Goal: Check status: Check status

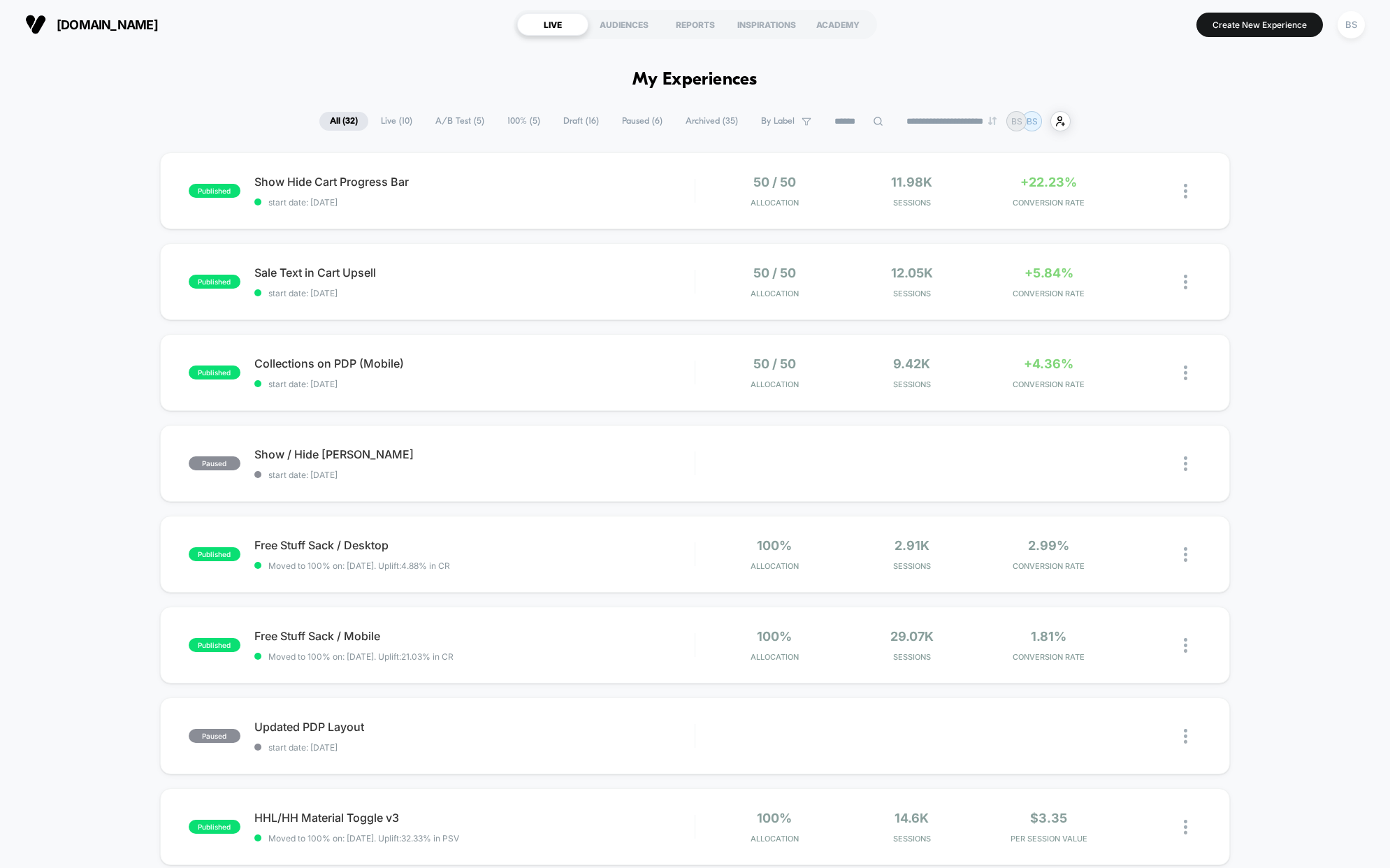
click at [444, 120] on span "A/B Test ( 5 )" at bounding box center [460, 121] width 70 height 19
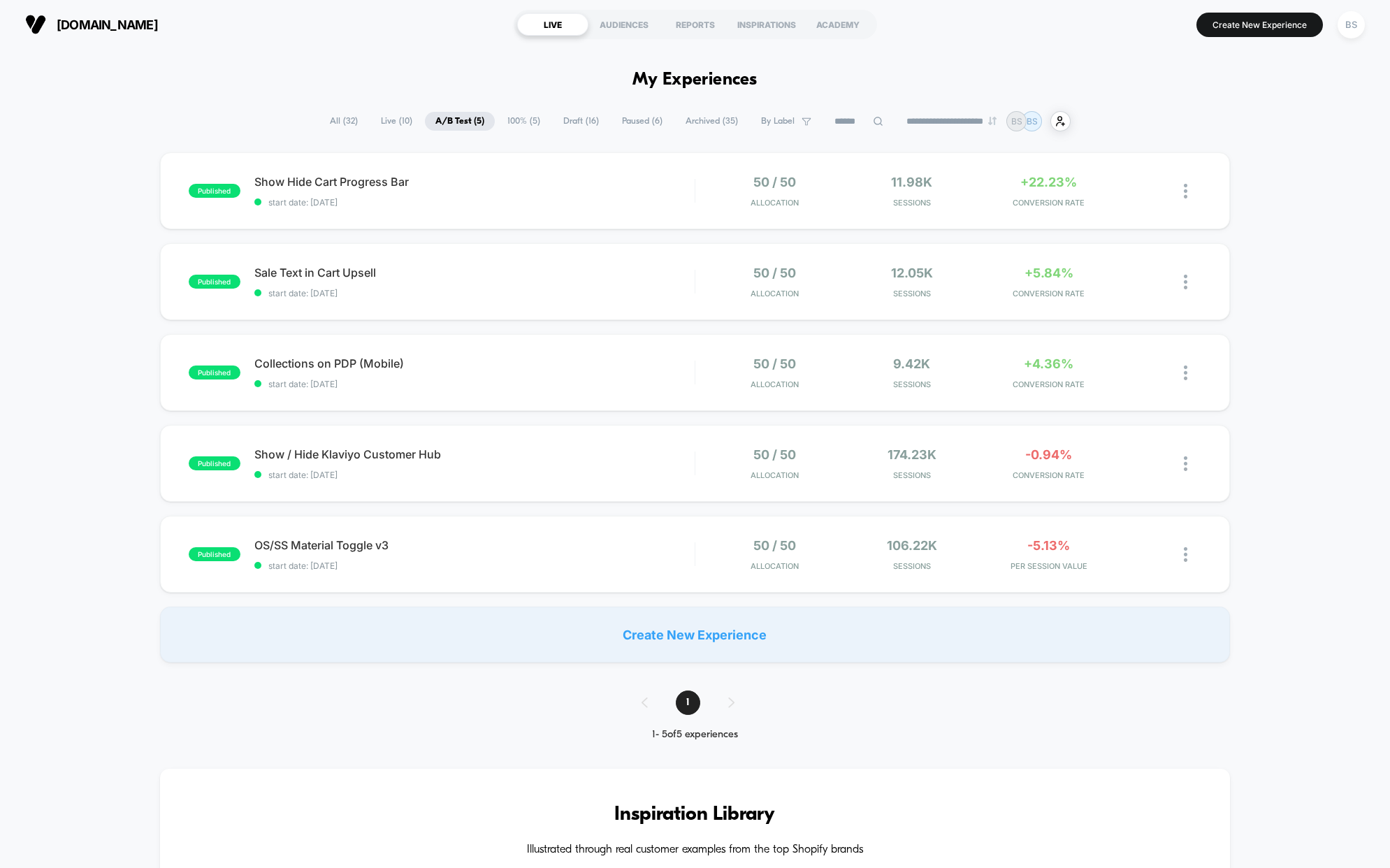
click at [381, 120] on span "Live ( 10 )" at bounding box center [397, 121] width 52 height 19
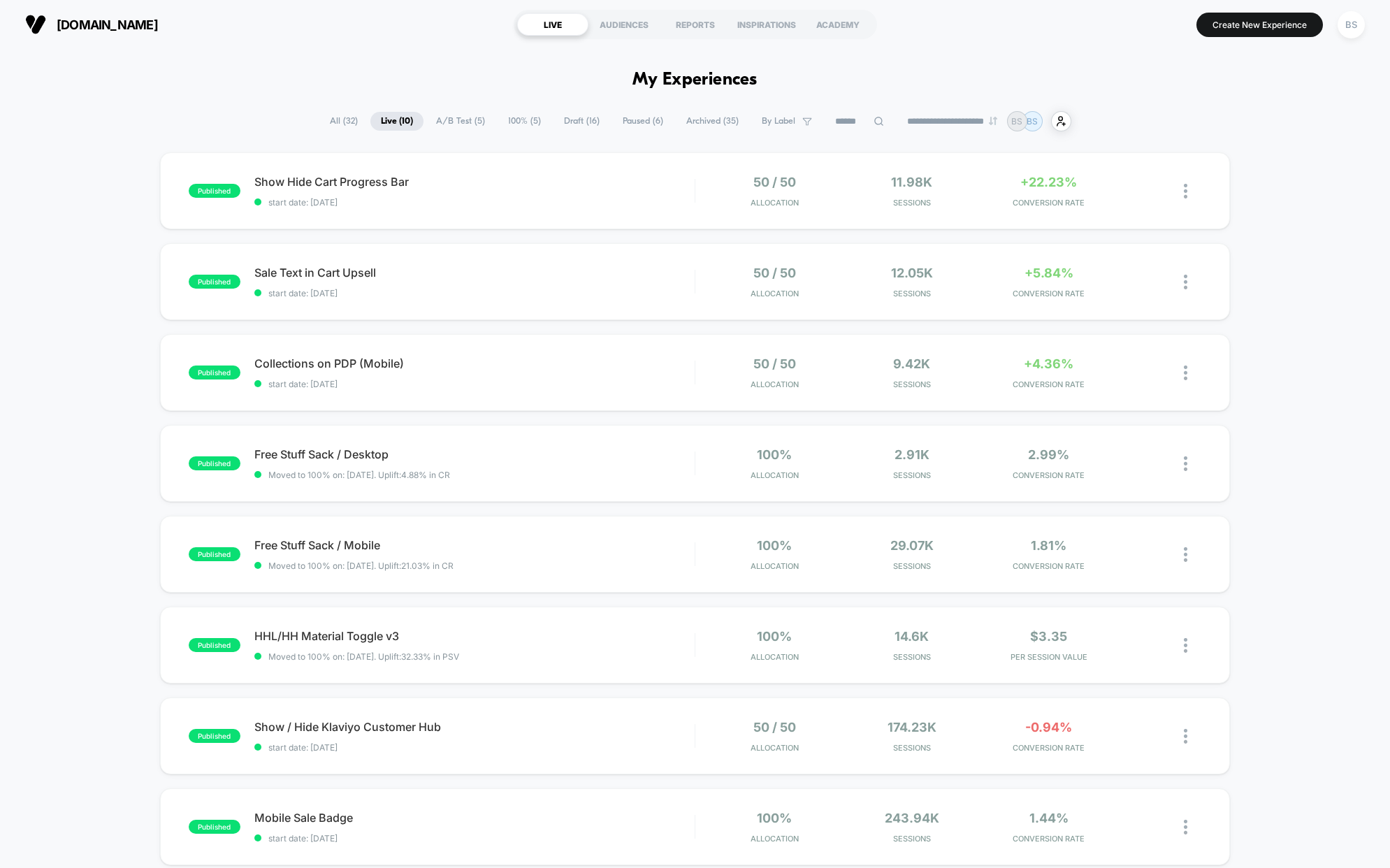
click at [497, 119] on span "100% ( 5 )" at bounding box center [524, 121] width 54 height 19
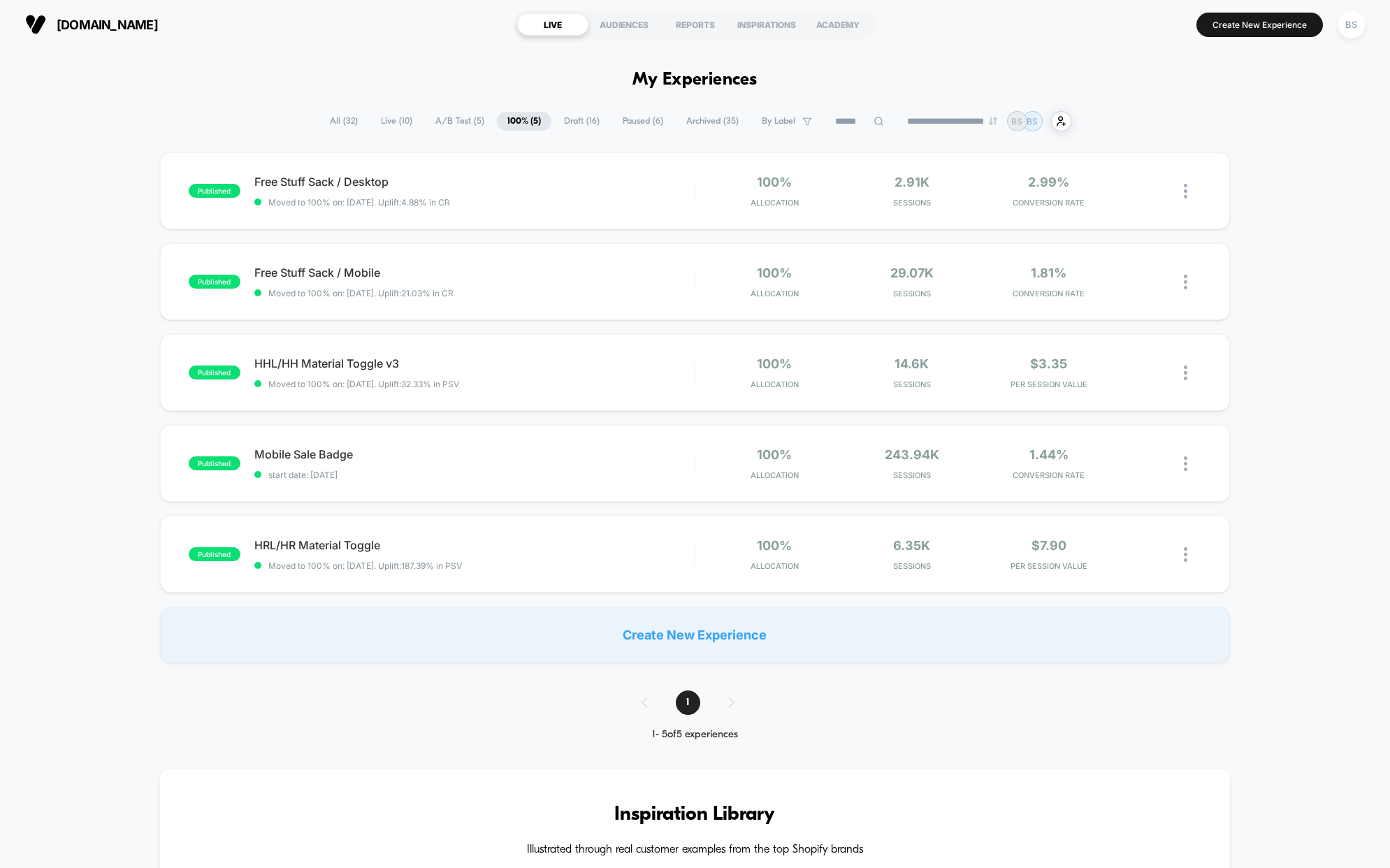
click at [566, 116] on span "Draft ( 16 )" at bounding box center [582, 121] width 57 height 19
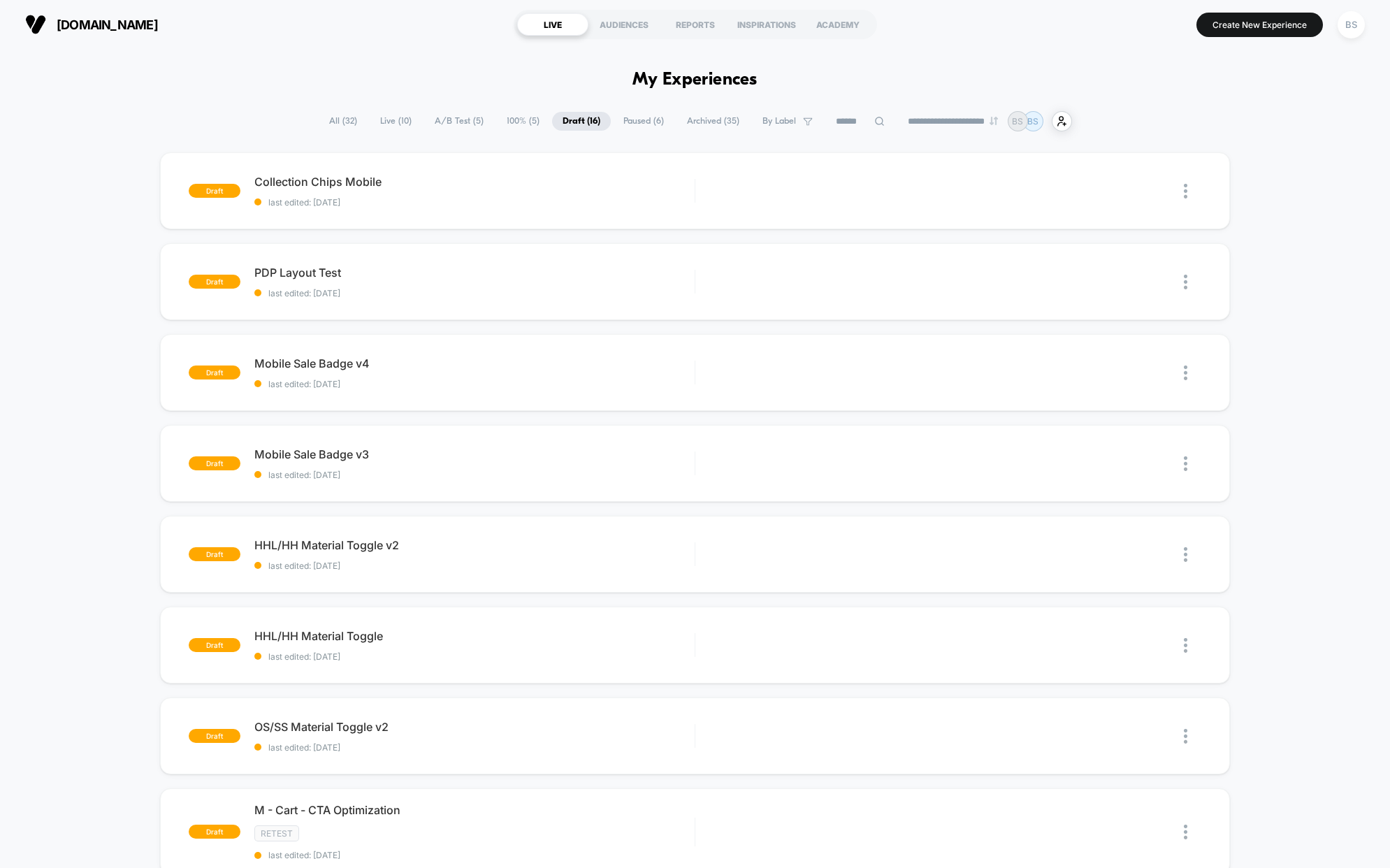
click at [496, 125] on span "100% ( 5 )" at bounding box center [523, 121] width 54 height 19
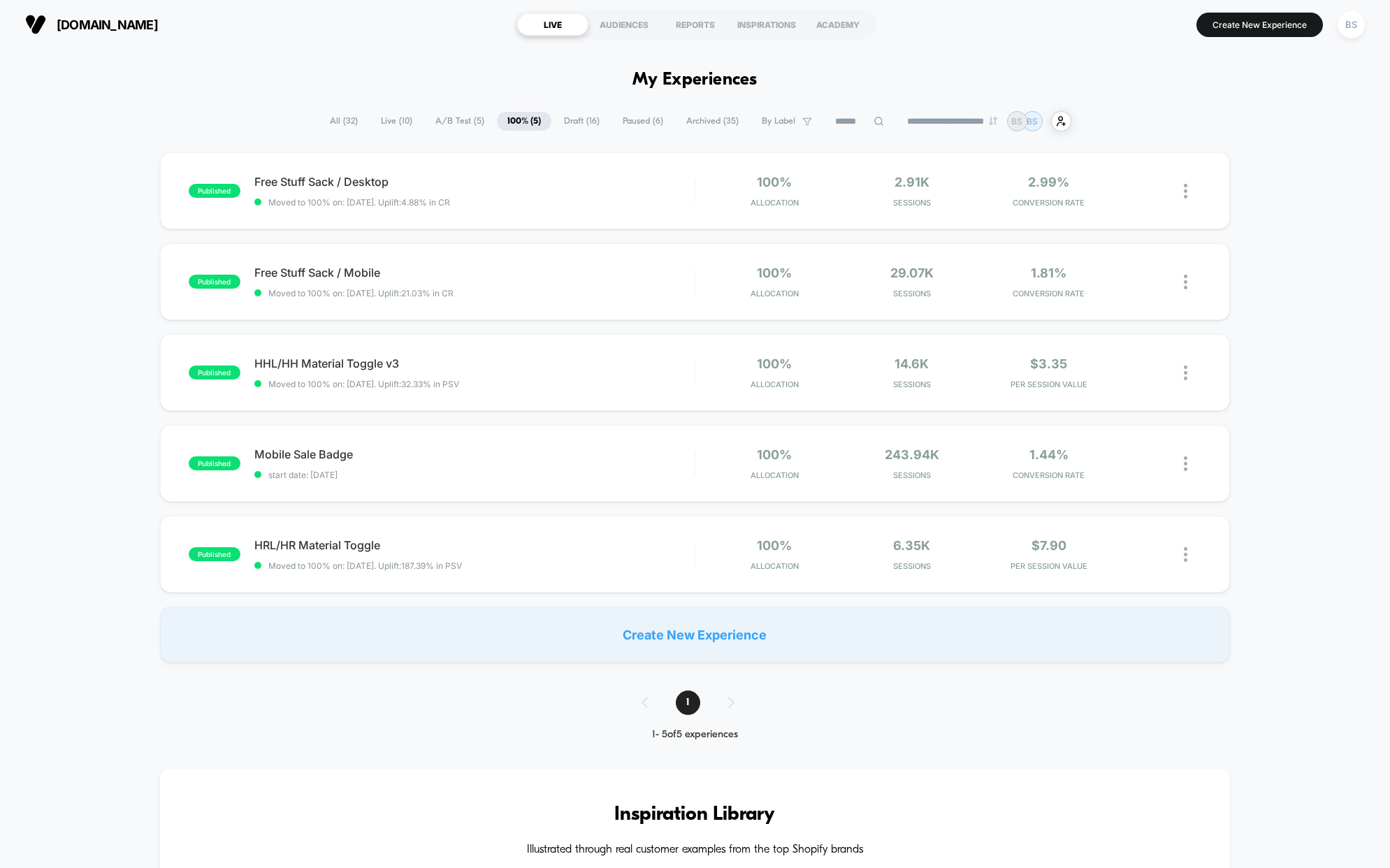
click at [437, 123] on span "A/B Test ( 5 )" at bounding box center [460, 121] width 70 height 19
click at [371, 123] on span "Live ( 10 )" at bounding box center [397, 121] width 52 height 19
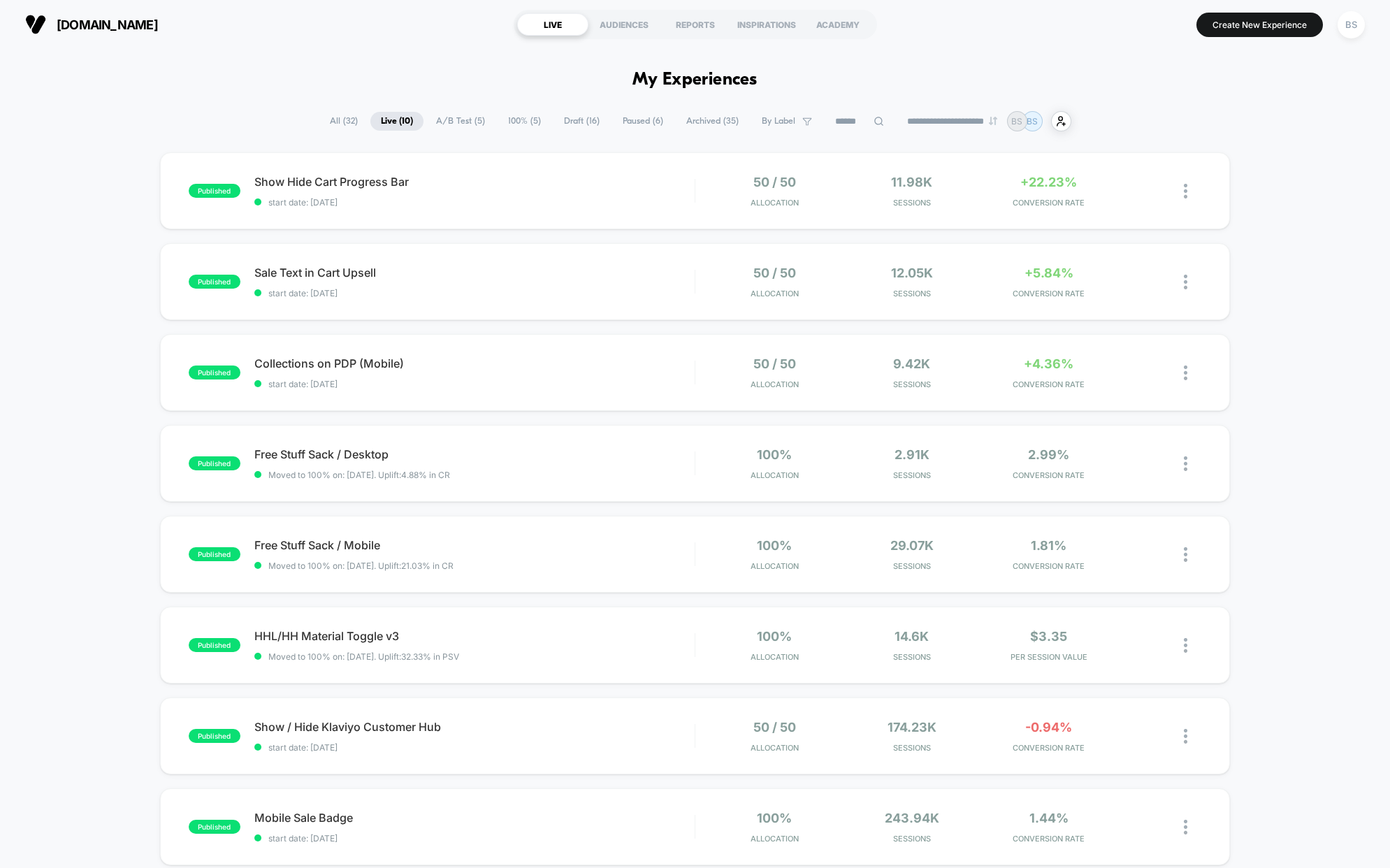
click at [336, 117] on span "All ( 32 )" at bounding box center [343, 121] width 49 height 19
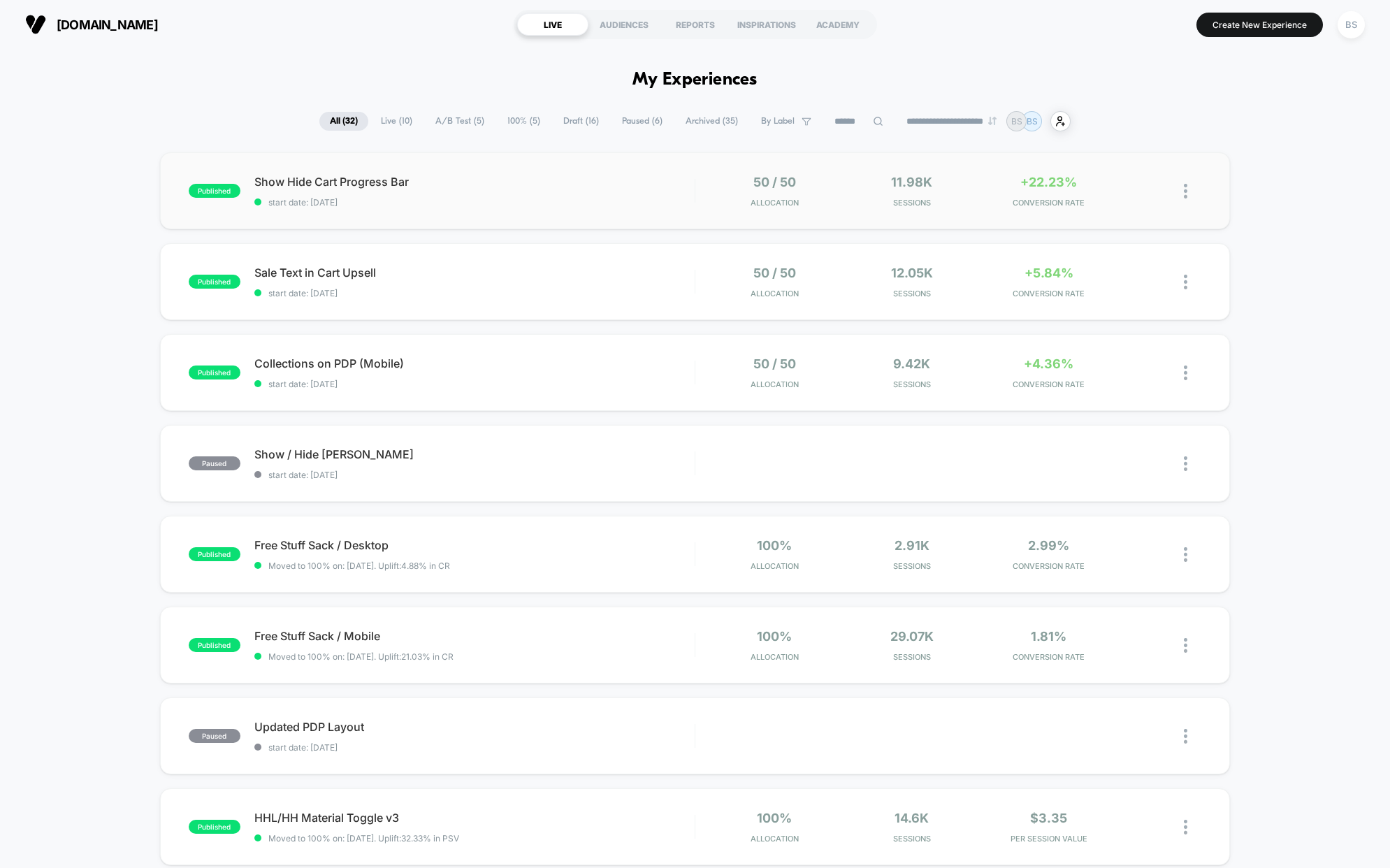
click at [431, 207] on div "published Show Hide Cart Progress Bar start date: 8/17/2025 50 / 50 Allocation …" at bounding box center [695, 191] width 1070 height 77
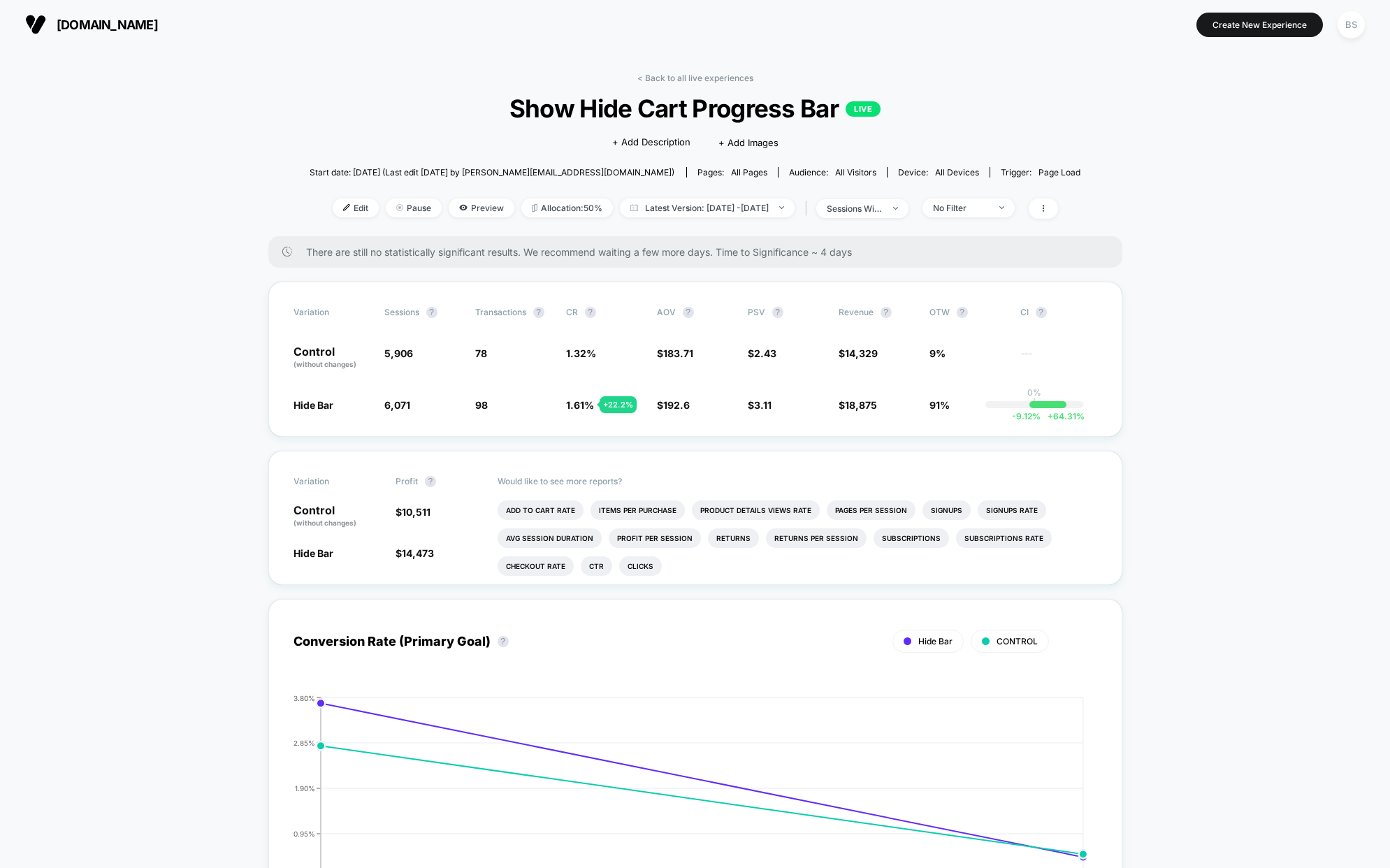
click at [674, 84] on div "< Back to all live experiences Show Hide Cart Progress Bar LIVE Click to edit e…" at bounding box center [695, 154] width 771 height 164
click at [674, 77] on link "< Back to all live experiences" at bounding box center [695, 78] width 116 height 10
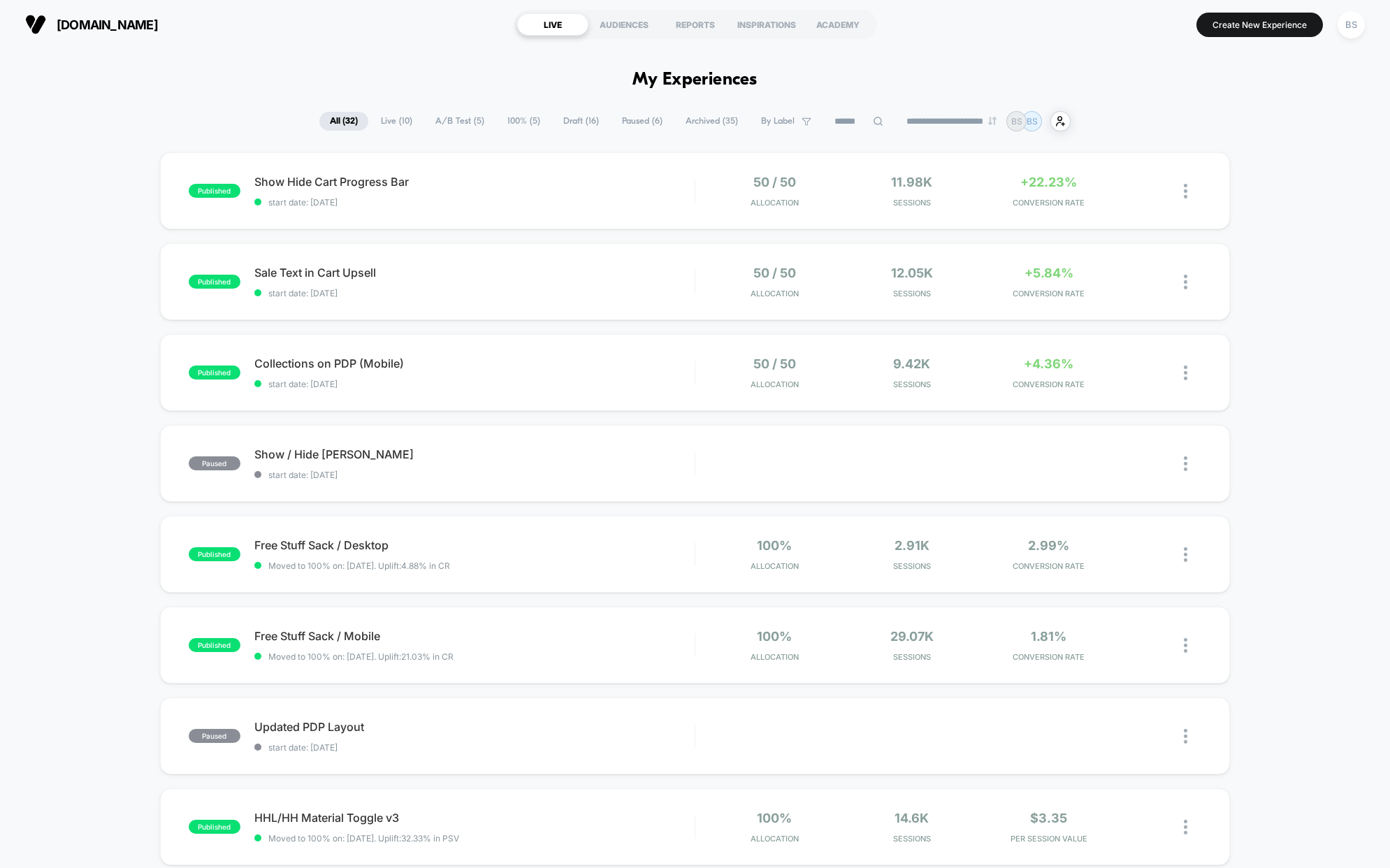
scroll to position [19, 0]
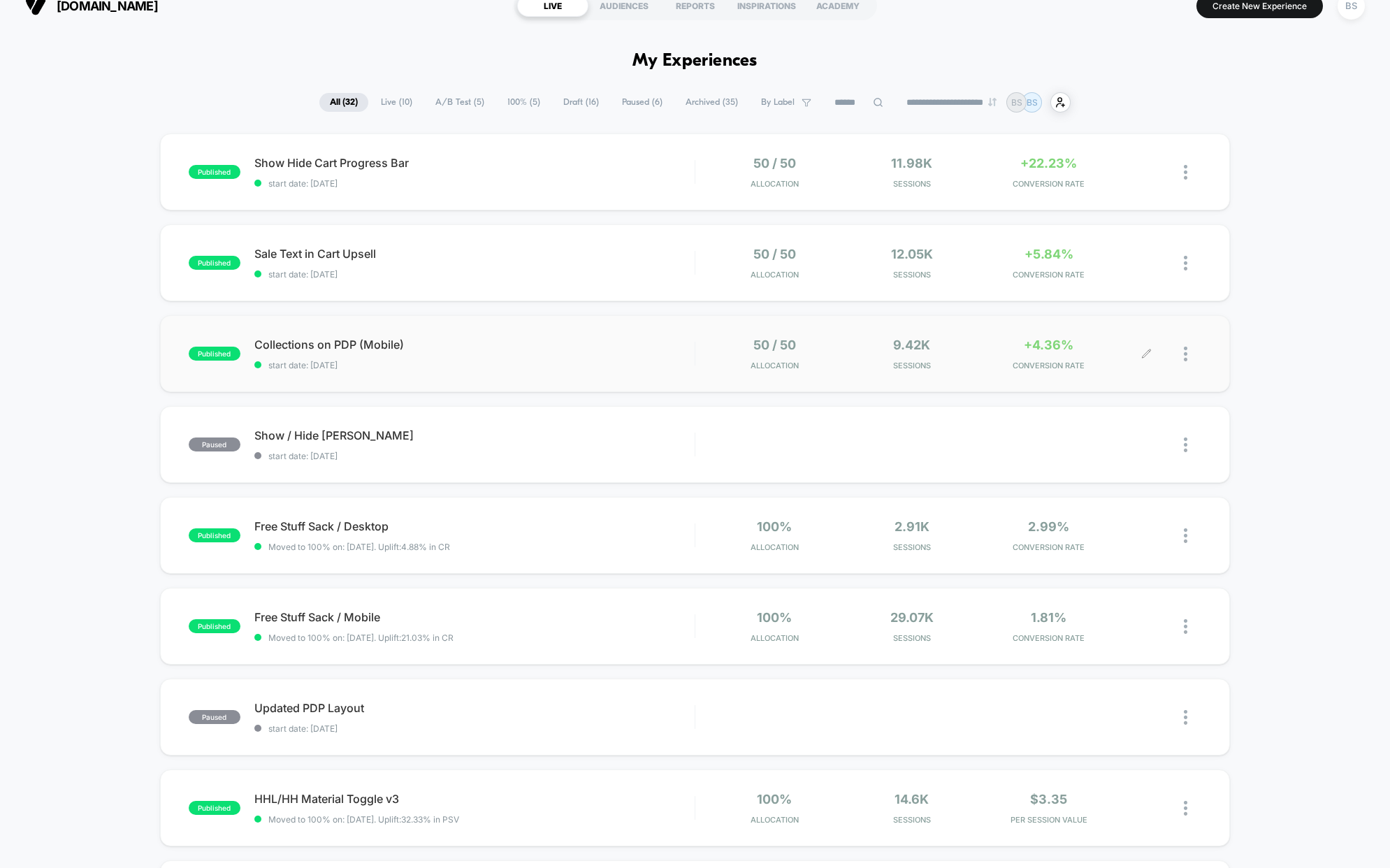
click at [701, 341] on div "50 / 50 Allocation 9.42k Sessions +4.36% CONVERSION RATE" at bounding box center [948, 353] width 506 height 33
